Goal: Information Seeking & Learning: Learn about a topic

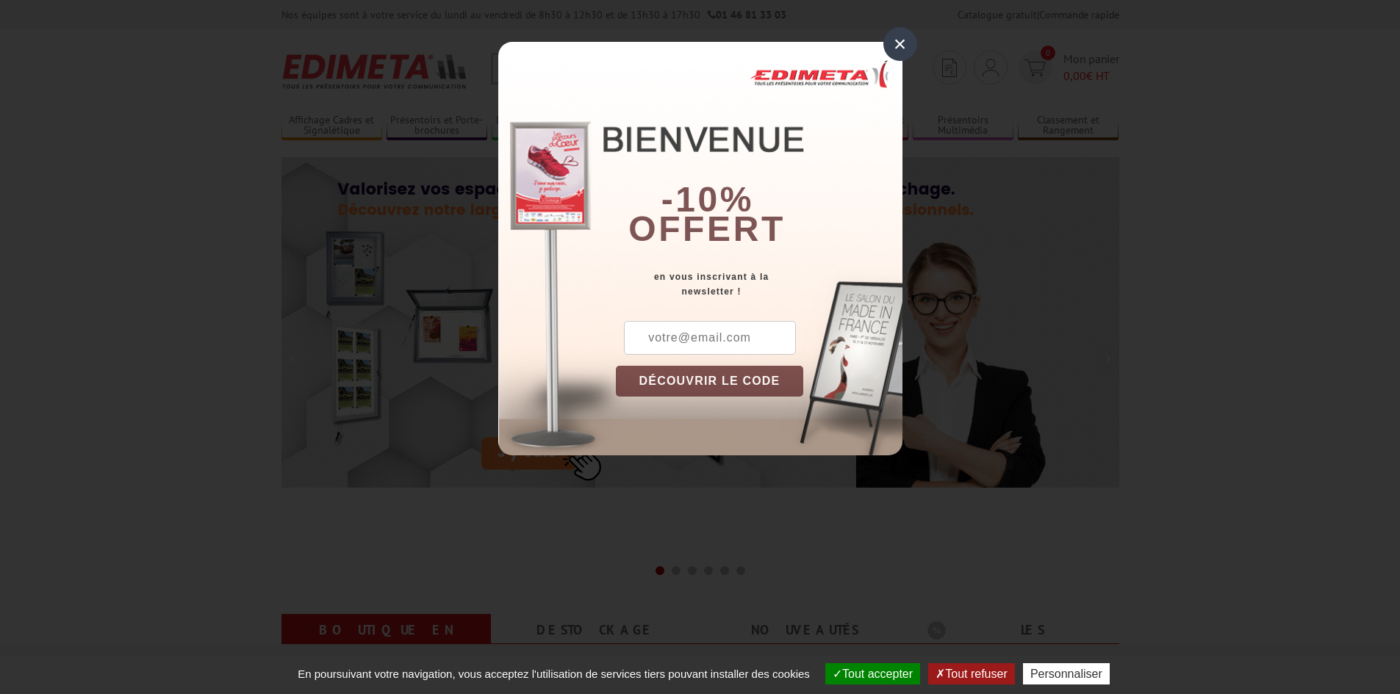
click at [910, 36] on div "×" at bounding box center [900, 44] width 34 height 34
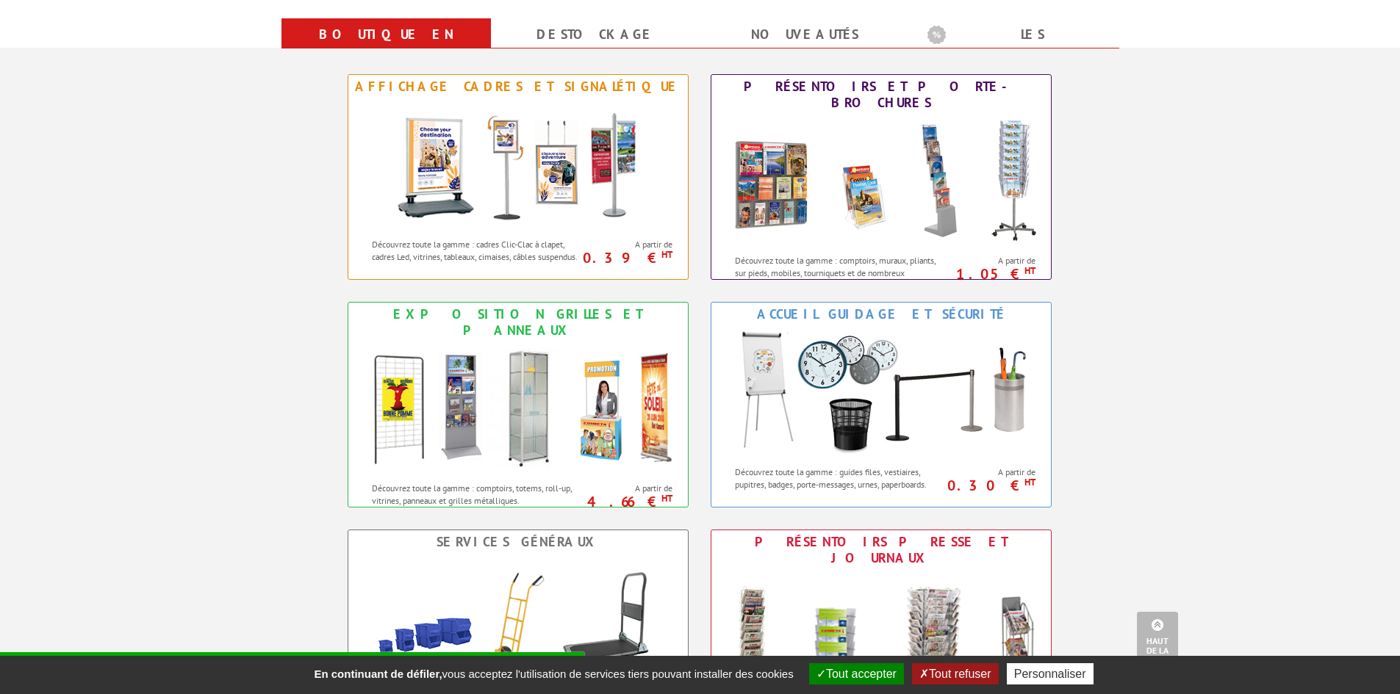
scroll to position [588, 0]
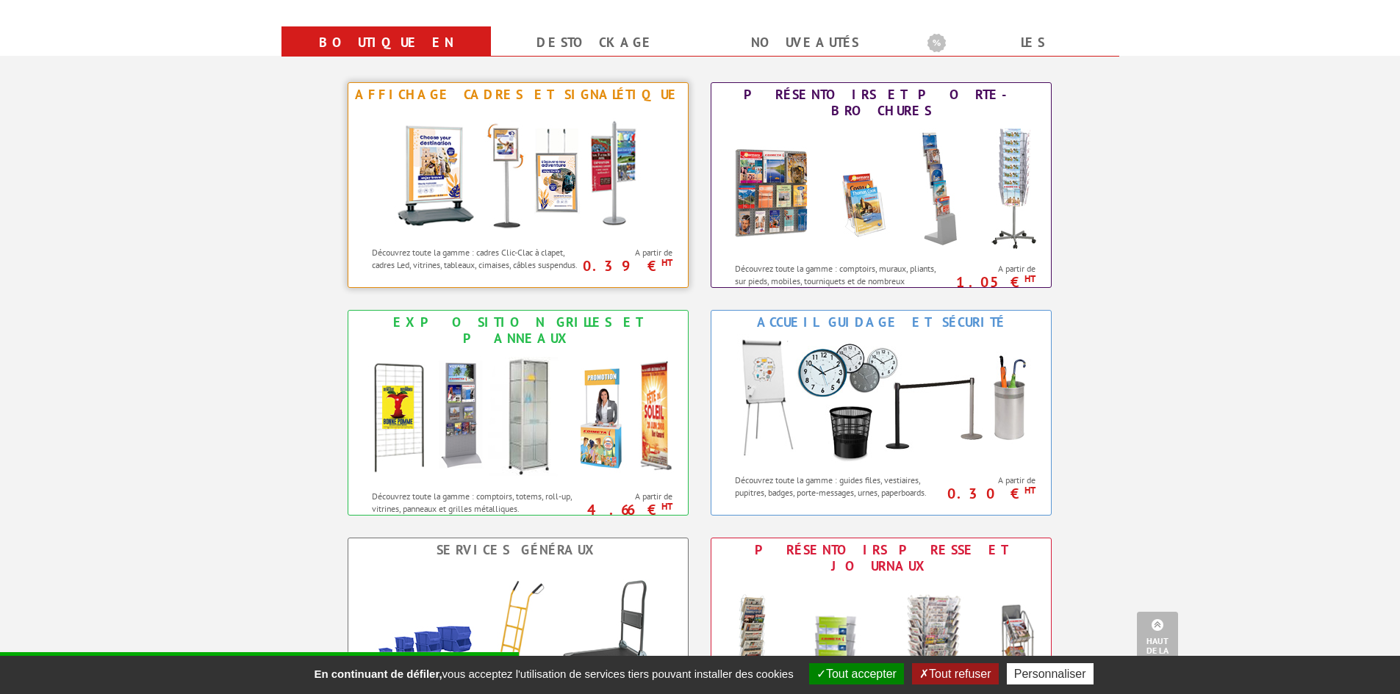
click at [550, 119] on img at bounding box center [518, 173] width 272 height 132
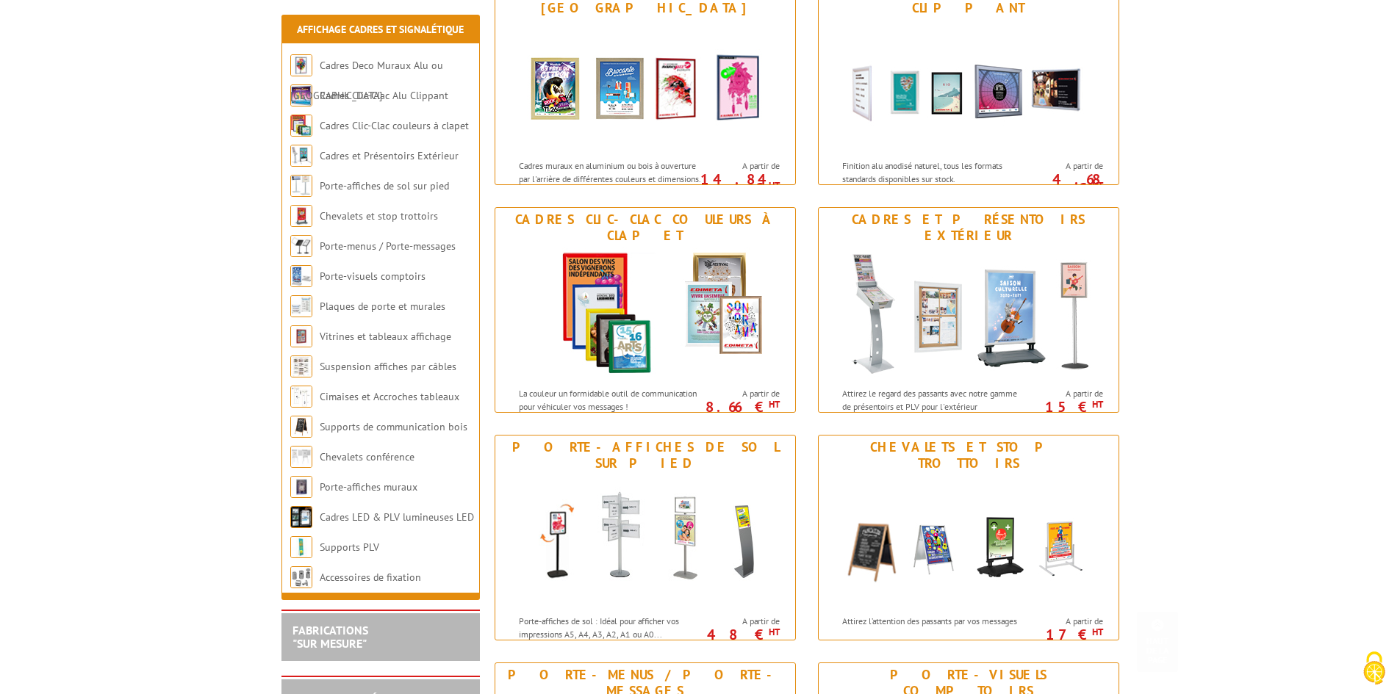
scroll to position [441, 0]
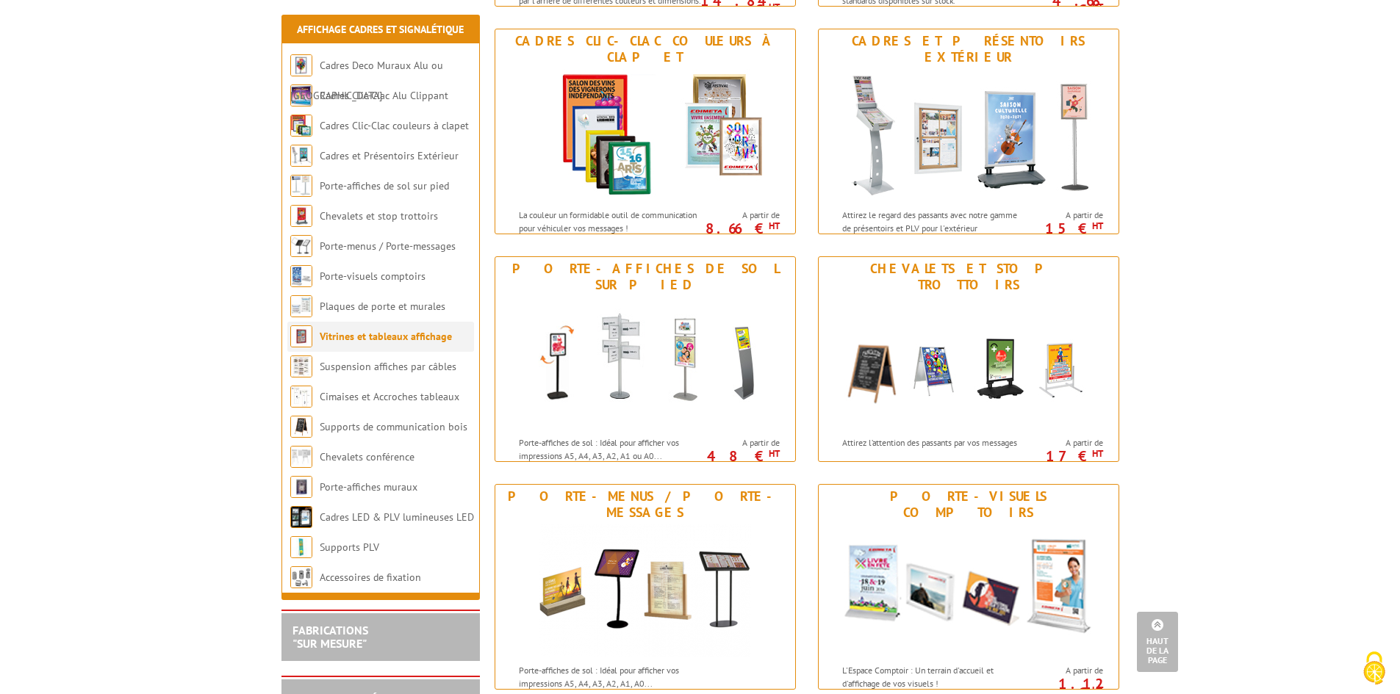
click at [383, 334] on link "Vitrines et tableaux affichage" at bounding box center [386, 336] width 132 height 13
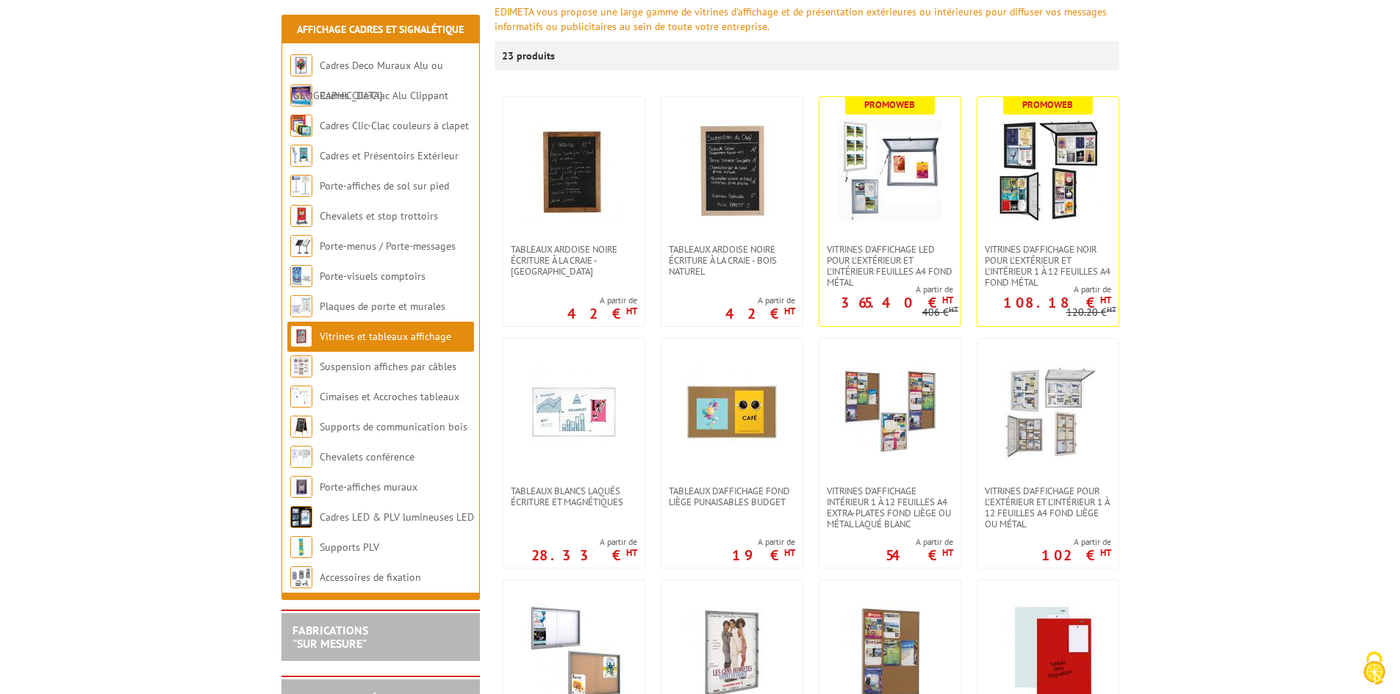
scroll to position [220, 0]
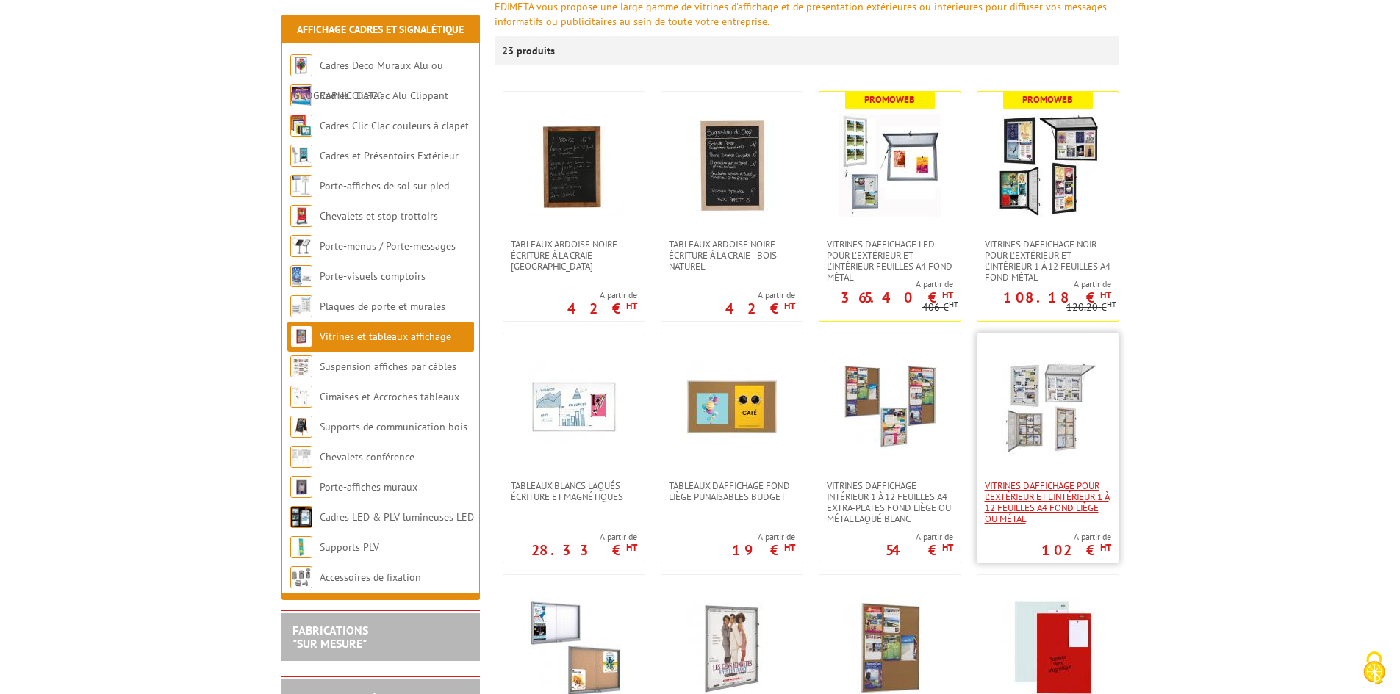
click at [1056, 498] on span "Vitrines d'affichage pour l'extérieur et l'intérieur 1 à 12 feuilles A4 fond li…" at bounding box center [1048, 503] width 126 height 44
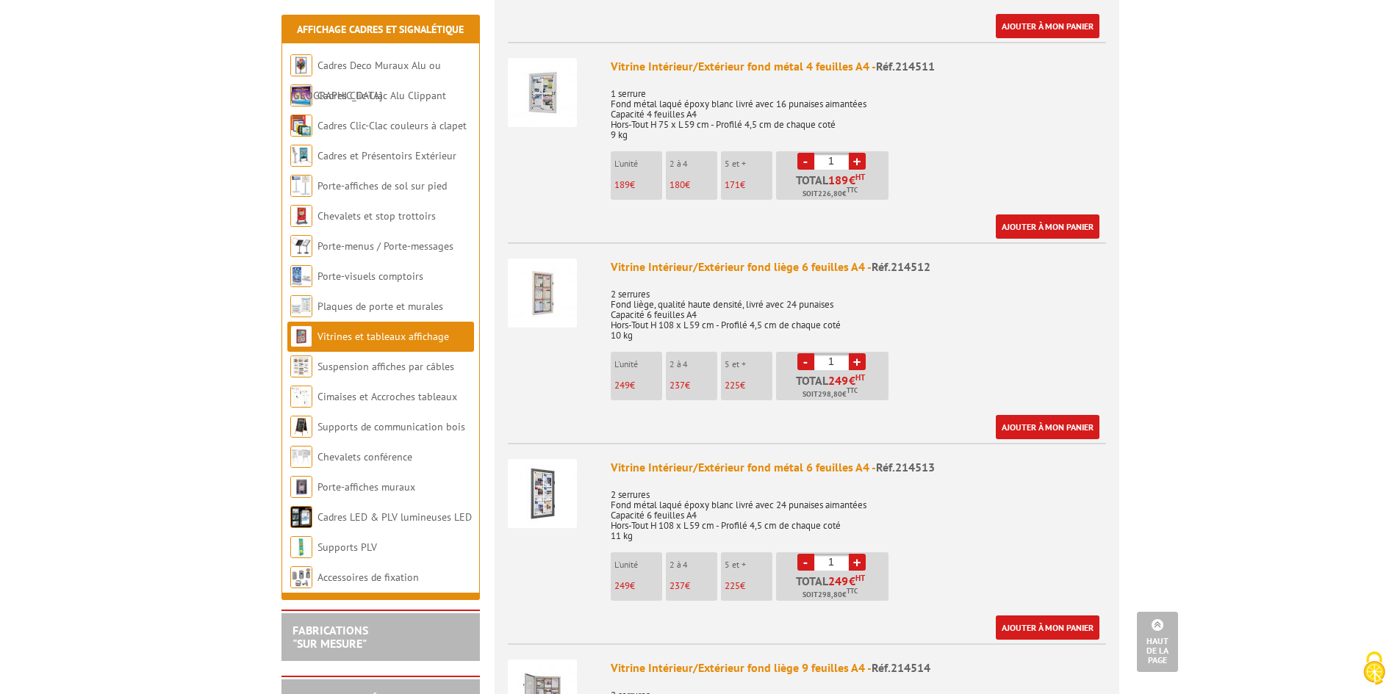
scroll to position [1470, 0]
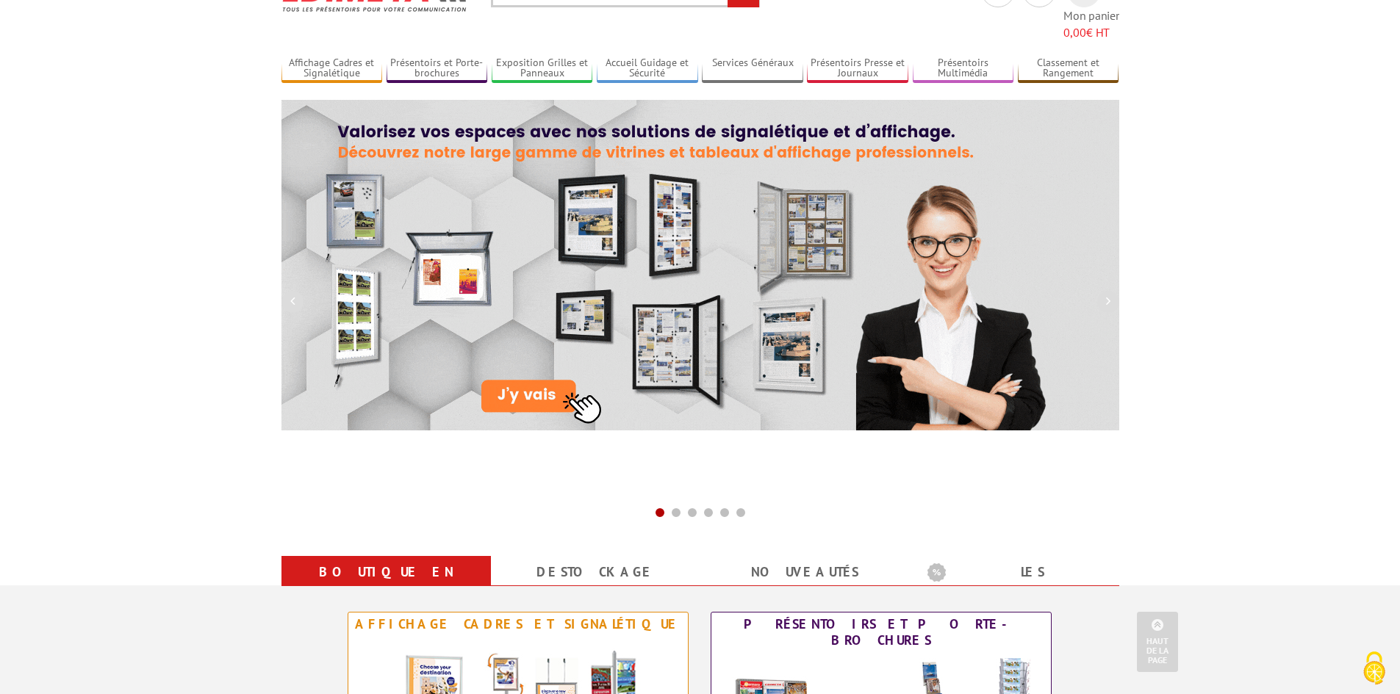
scroll to position [73, 0]
